Goal: Check status: Check status

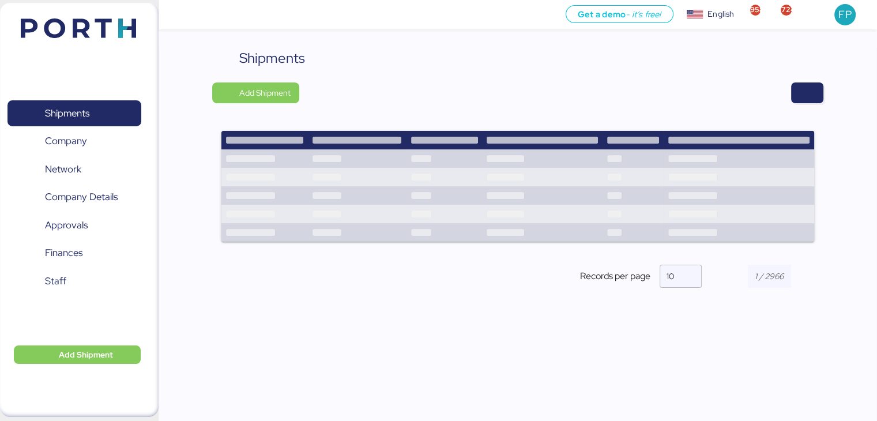
click at [813, 63] on div "Shipments" at bounding box center [517, 58] width 610 height 21
click at [808, 103] on div "Shipments Add Shipment Records per page 10" at bounding box center [517, 177] width 610 height 259
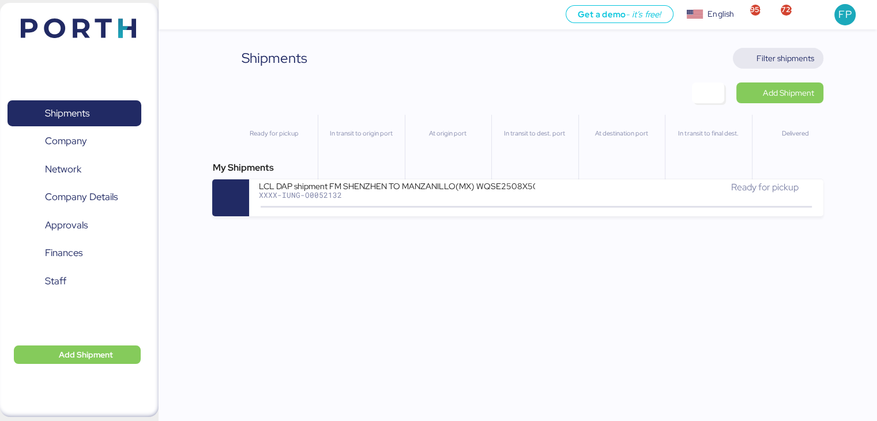
click at [784, 67] on span "Filter shipments" at bounding box center [778, 58] width 91 height 21
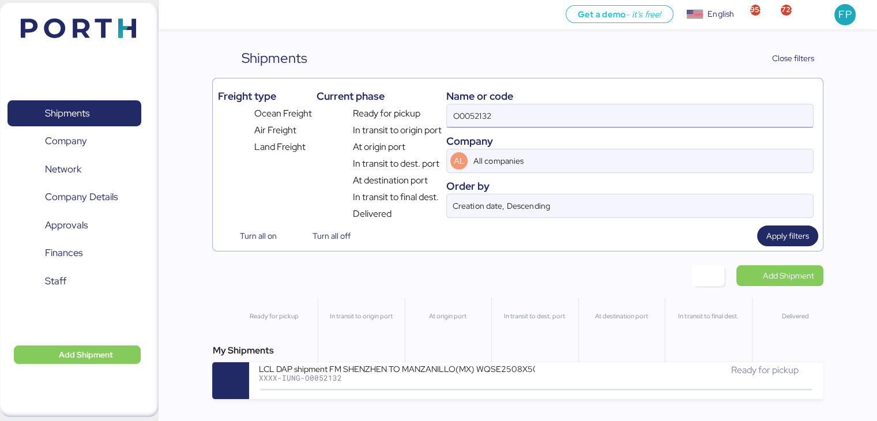
click at [486, 104] on input "O0052132" at bounding box center [629, 115] width 365 height 23
paste input "1106"
type input "O0051106"
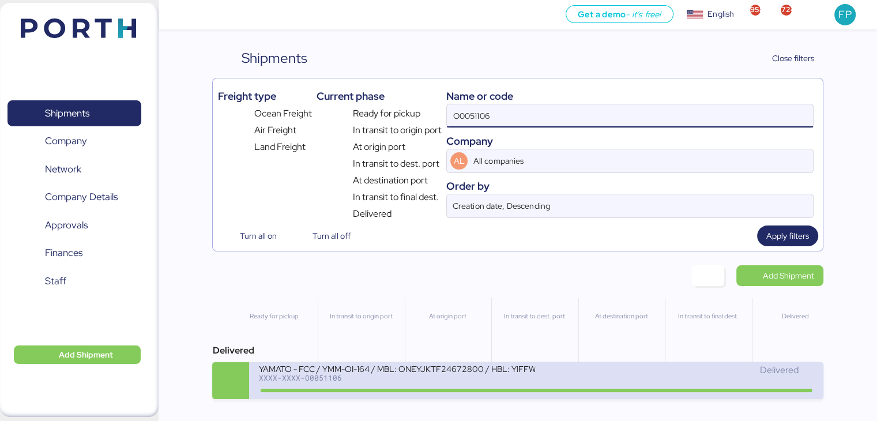
click at [355, 379] on div "XXXX-XXXX-O0051106" at bounding box center [396, 378] width 277 height 8
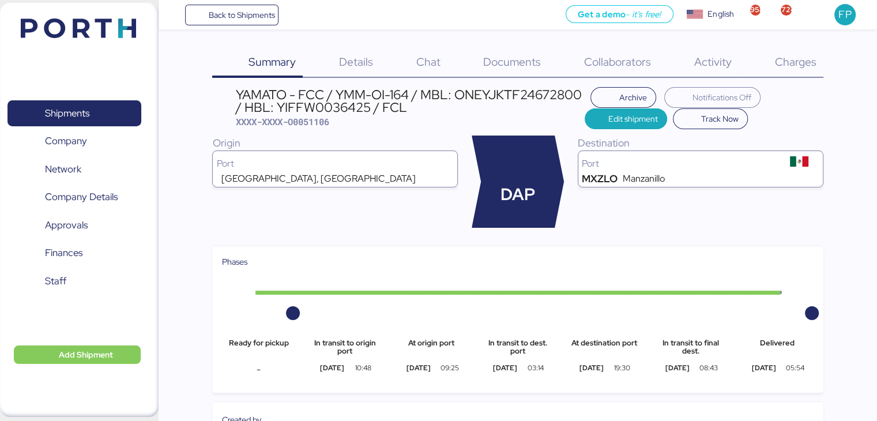
click at [790, 69] on div "Charges 0" at bounding box center [780, 63] width 85 height 30
